Goal: Task Accomplishment & Management: Manage account settings

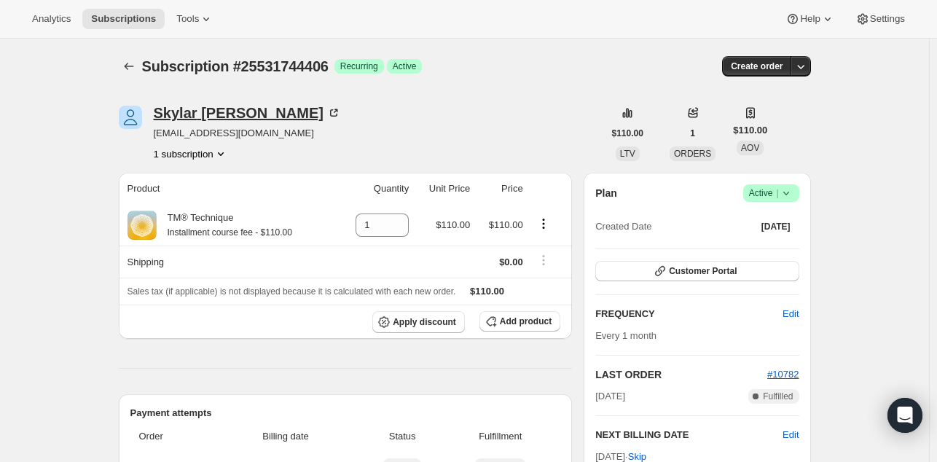
click at [209, 119] on div "Skylar Hesselius" at bounding box center [247, 113] width 187 height 15
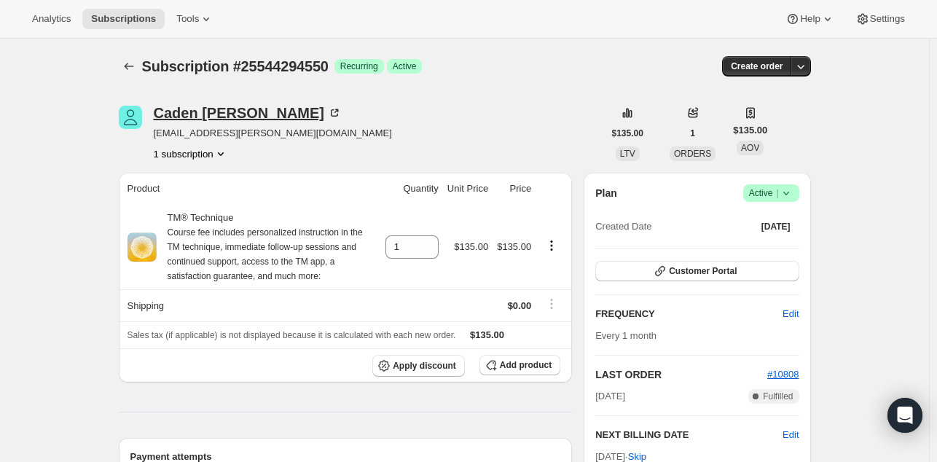
click at [202, 117] on div "Caden Bohn" at bounding box center [248, 113] width 188 height 15
